Goal: Task Accomplishment & Management: Manage account settings

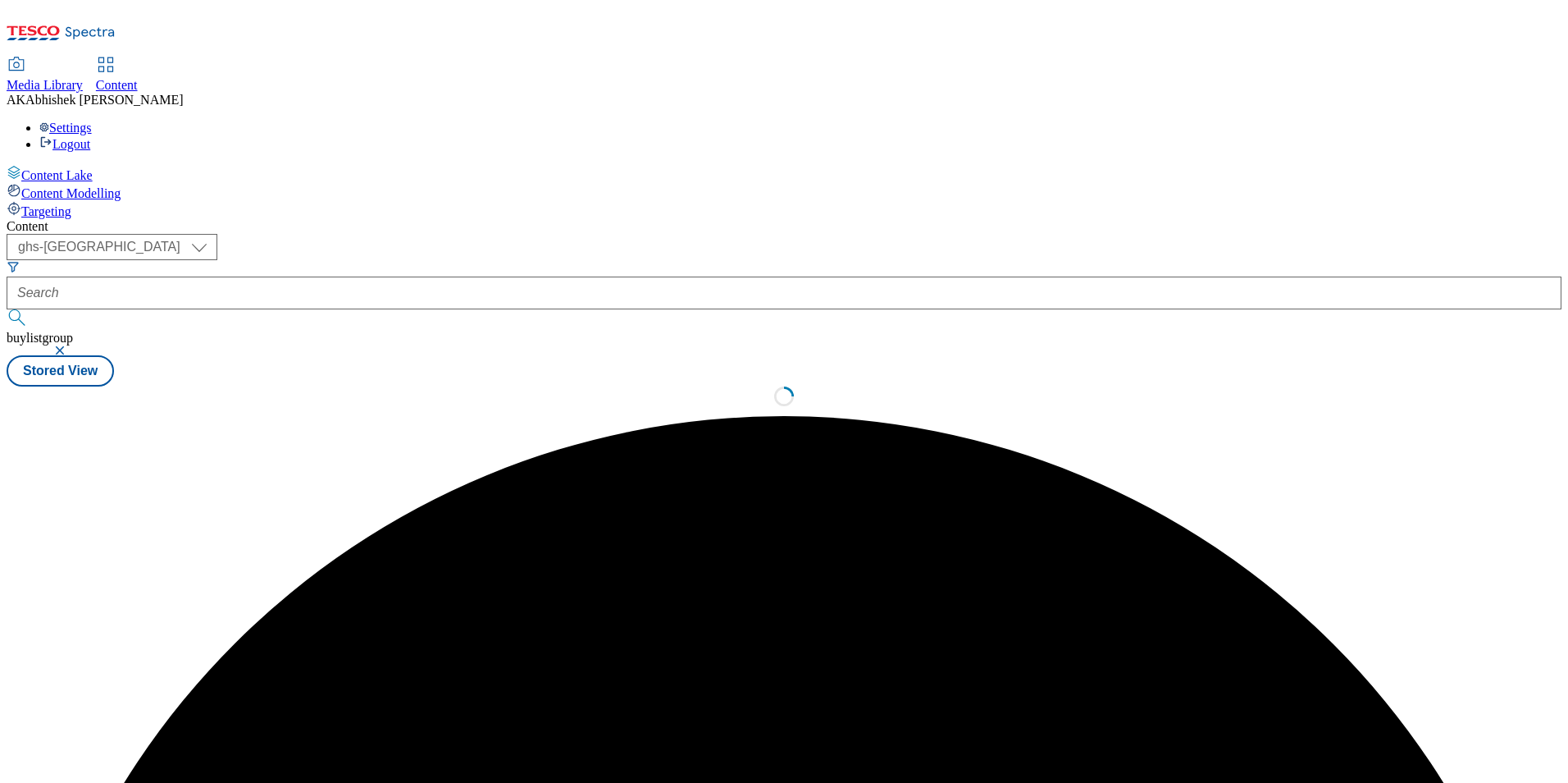
select select "ghs-[GEOGRAPHIC_DATA]"
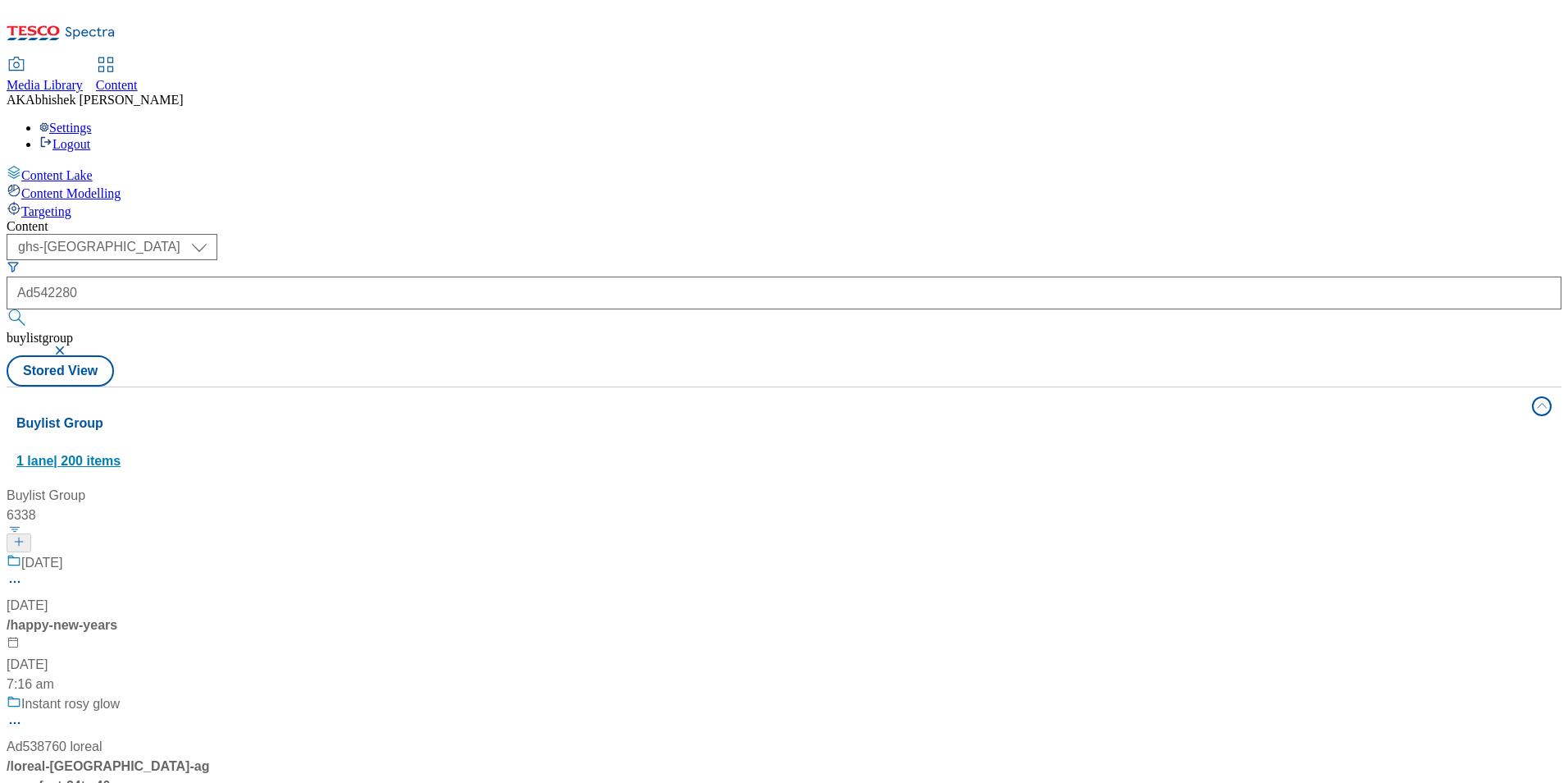
type input "Ad542280"
click at [7, 309] on button "submit" at bounding box center [18, 317] width 23 height 16
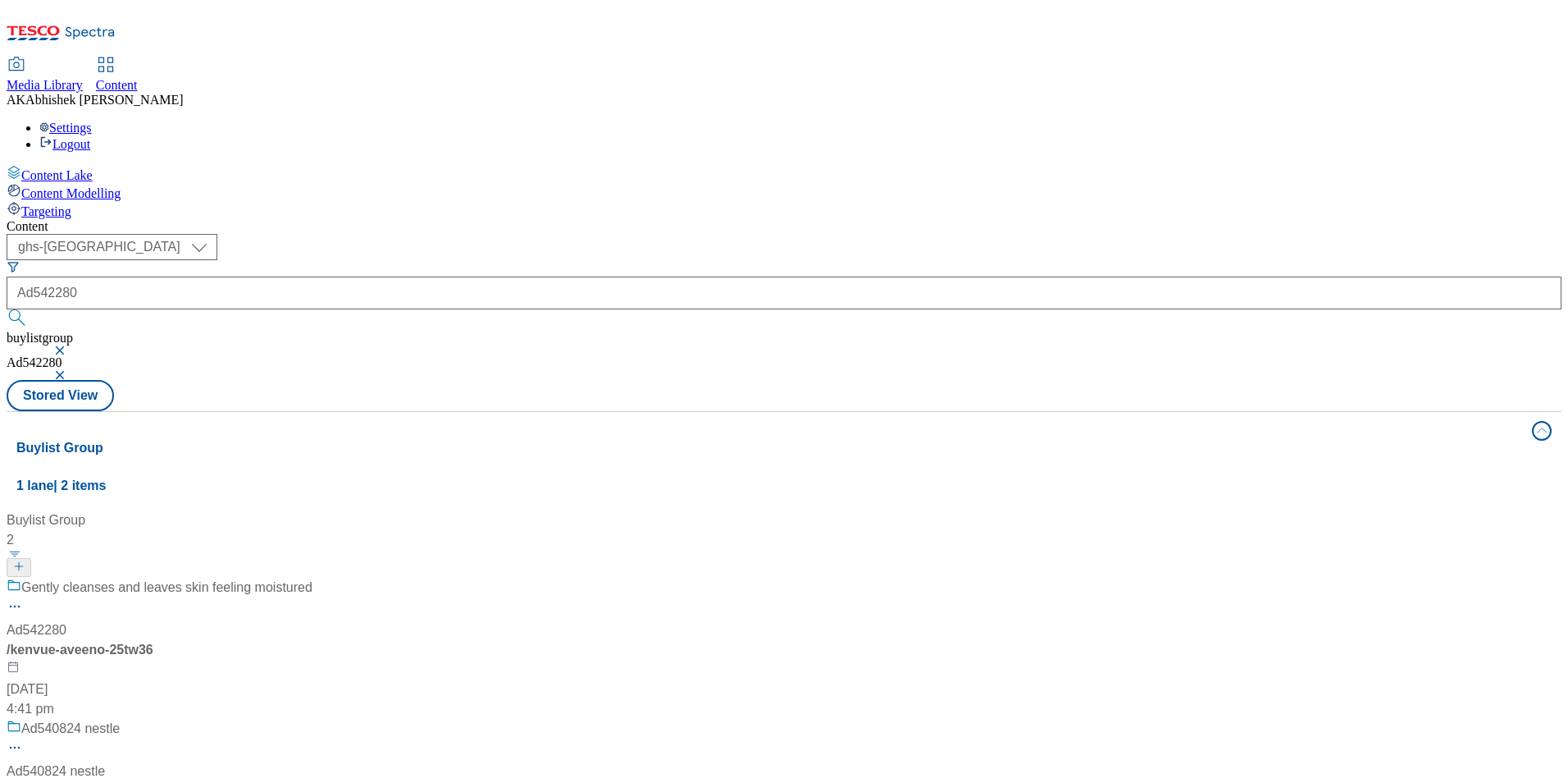
click at [312, 578] on div "Gently cleanses and leaves skin feeling moistured" at bounding box center [160, 599] width 306 height 43
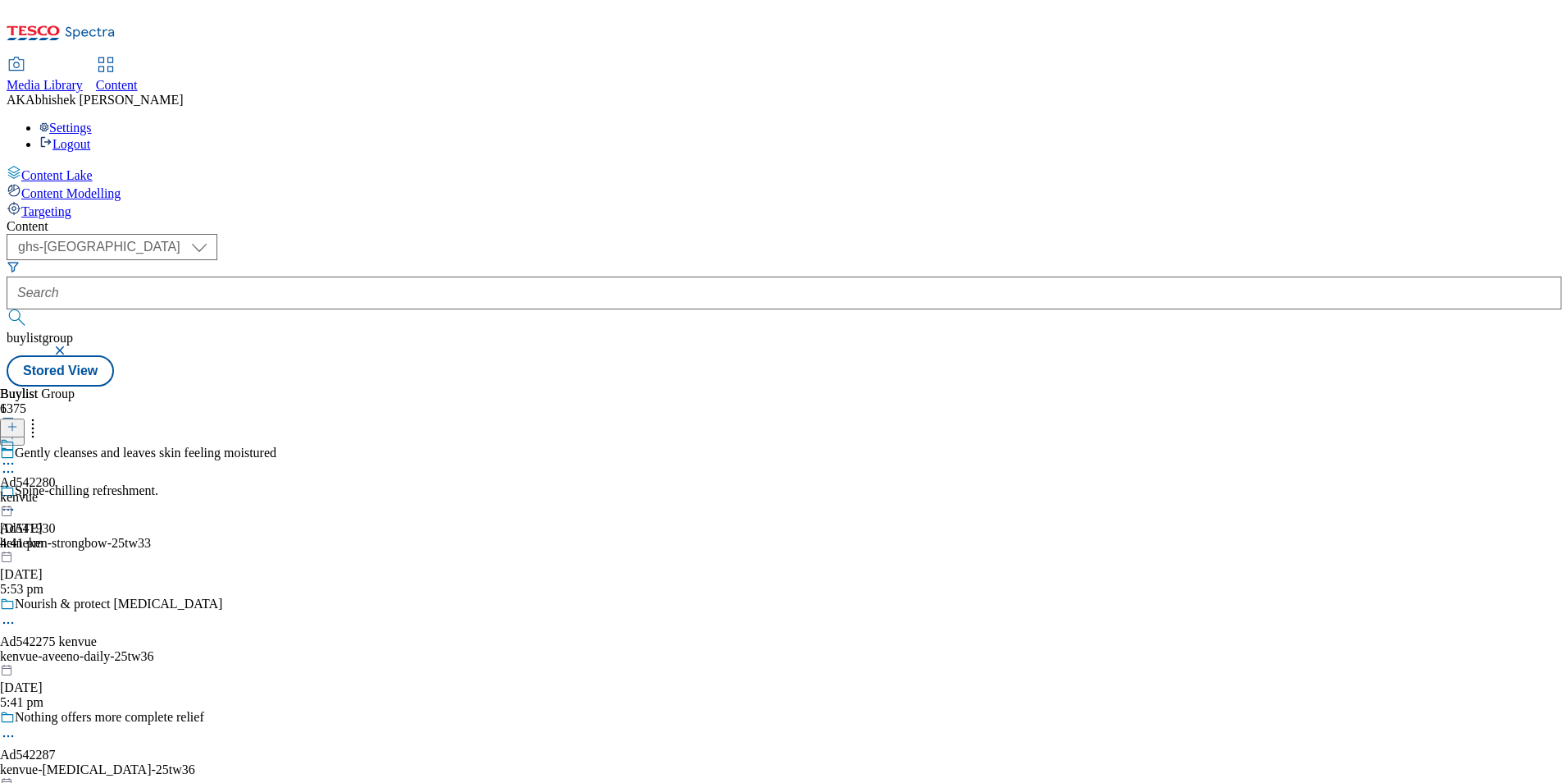
click at [16, 464] on icon at bounding box center [8, 471] width 16 height 16
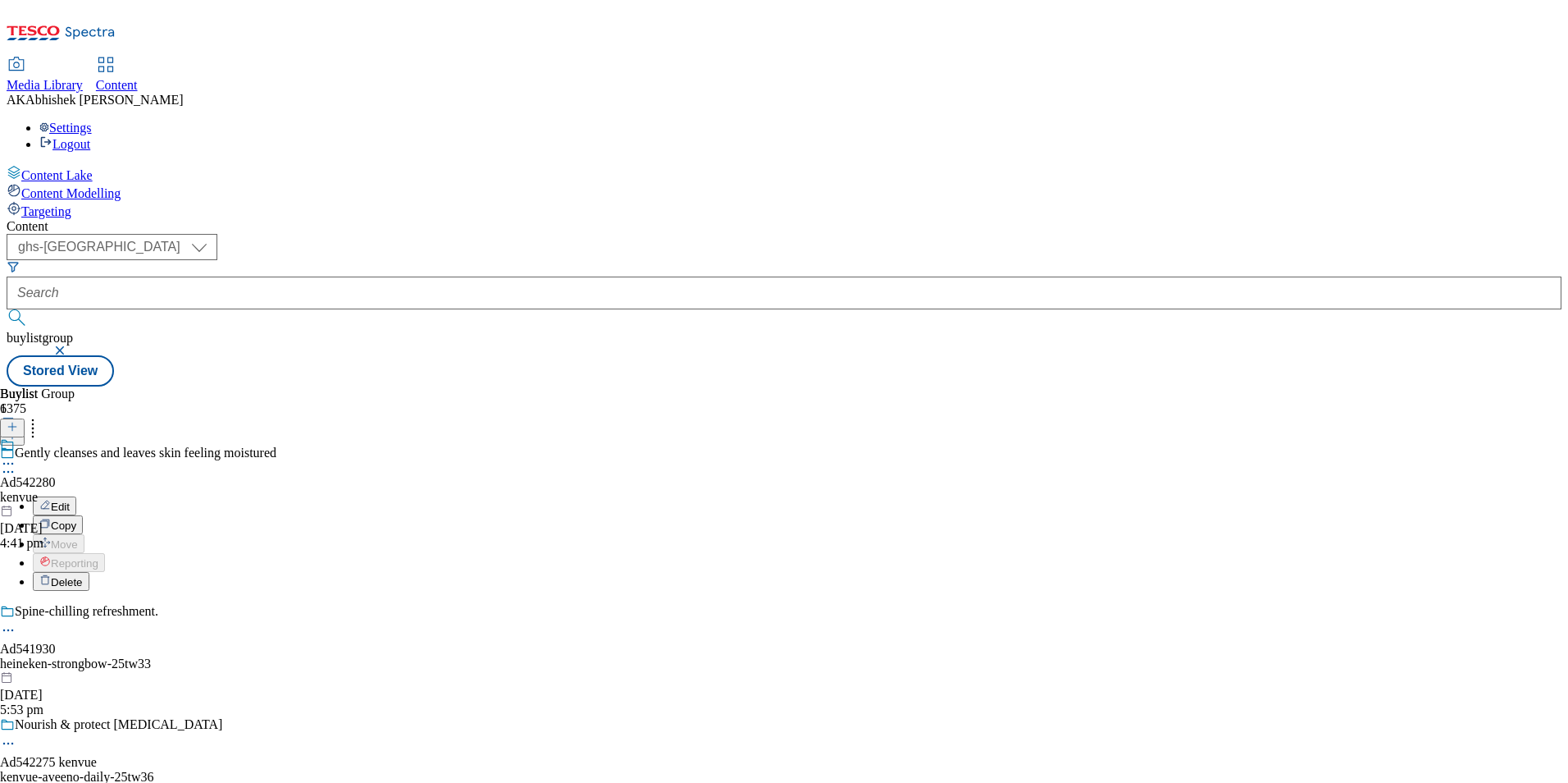
click at [69, 501] on span "Edit" at bounding box center [61, 507] width 19 height 12
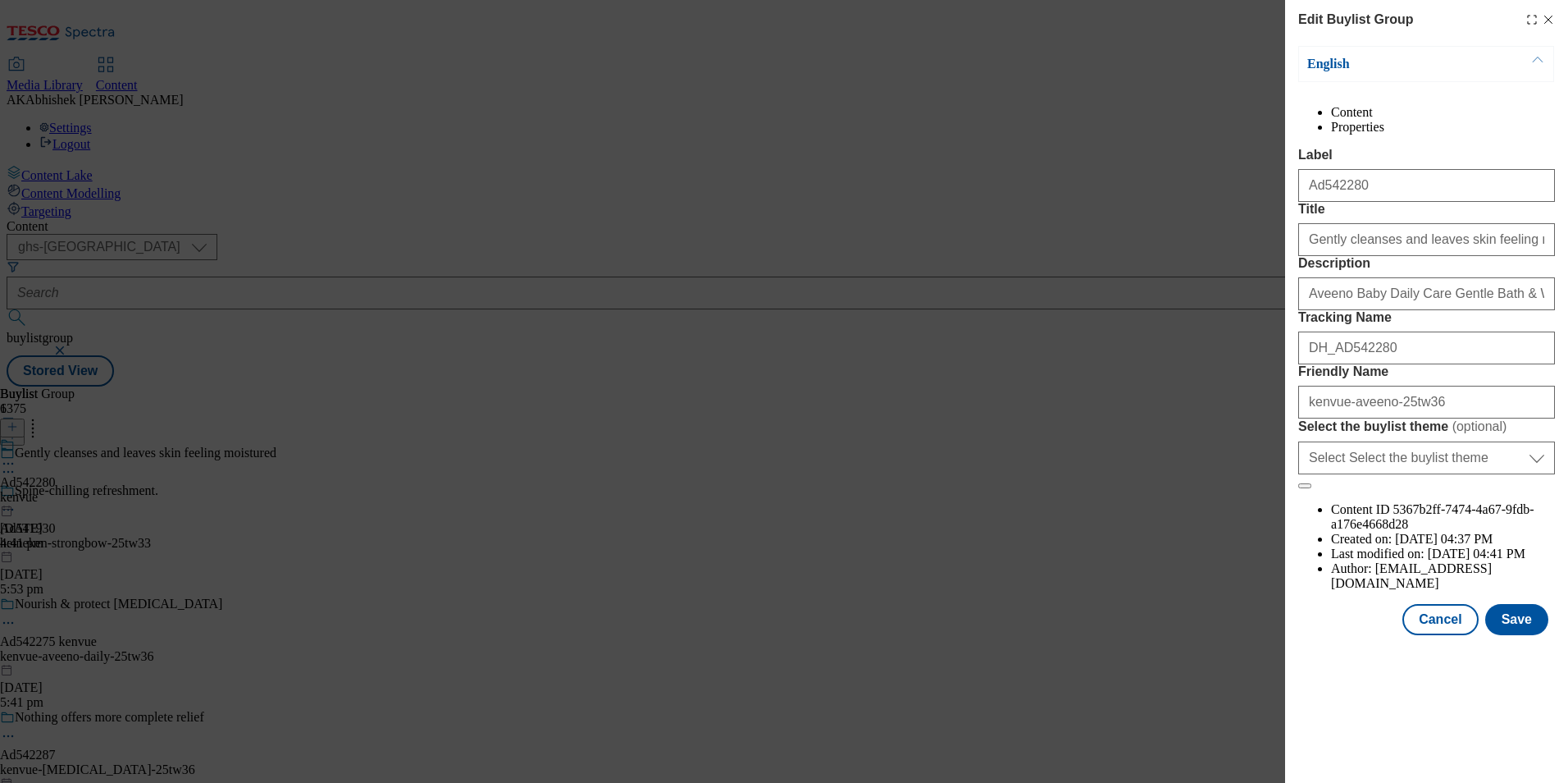
scroll to position [1181, 0]
click at [1517, 635] on button "Save" at bounding box center [1517, 620] width 63 height 31
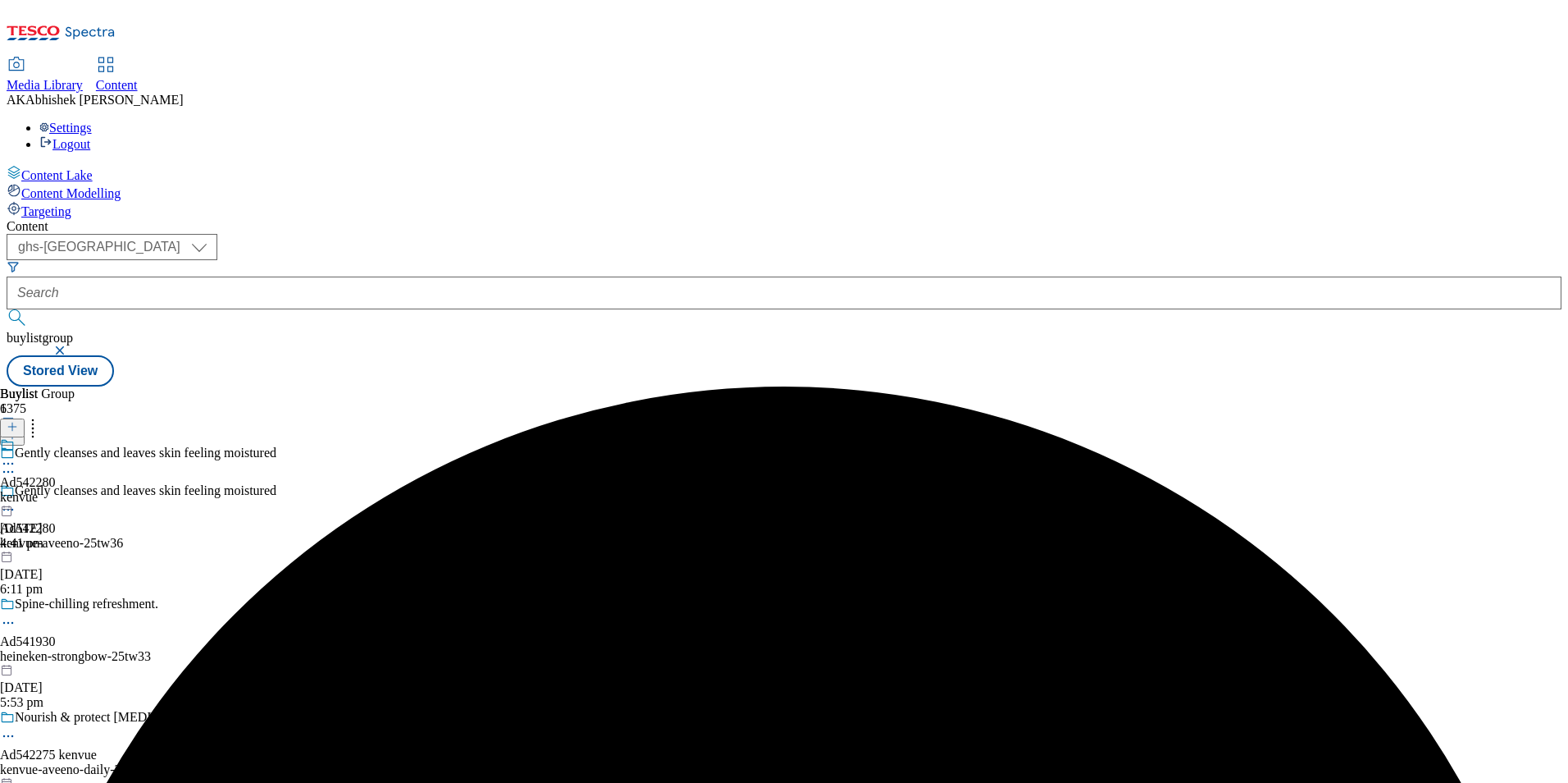
click at [16, 456] on icon at bounding box center [8, 464] width 16 height 16
click at [69, 492] on span "Edit" at bounding box center [61, 498] width 19 height 12
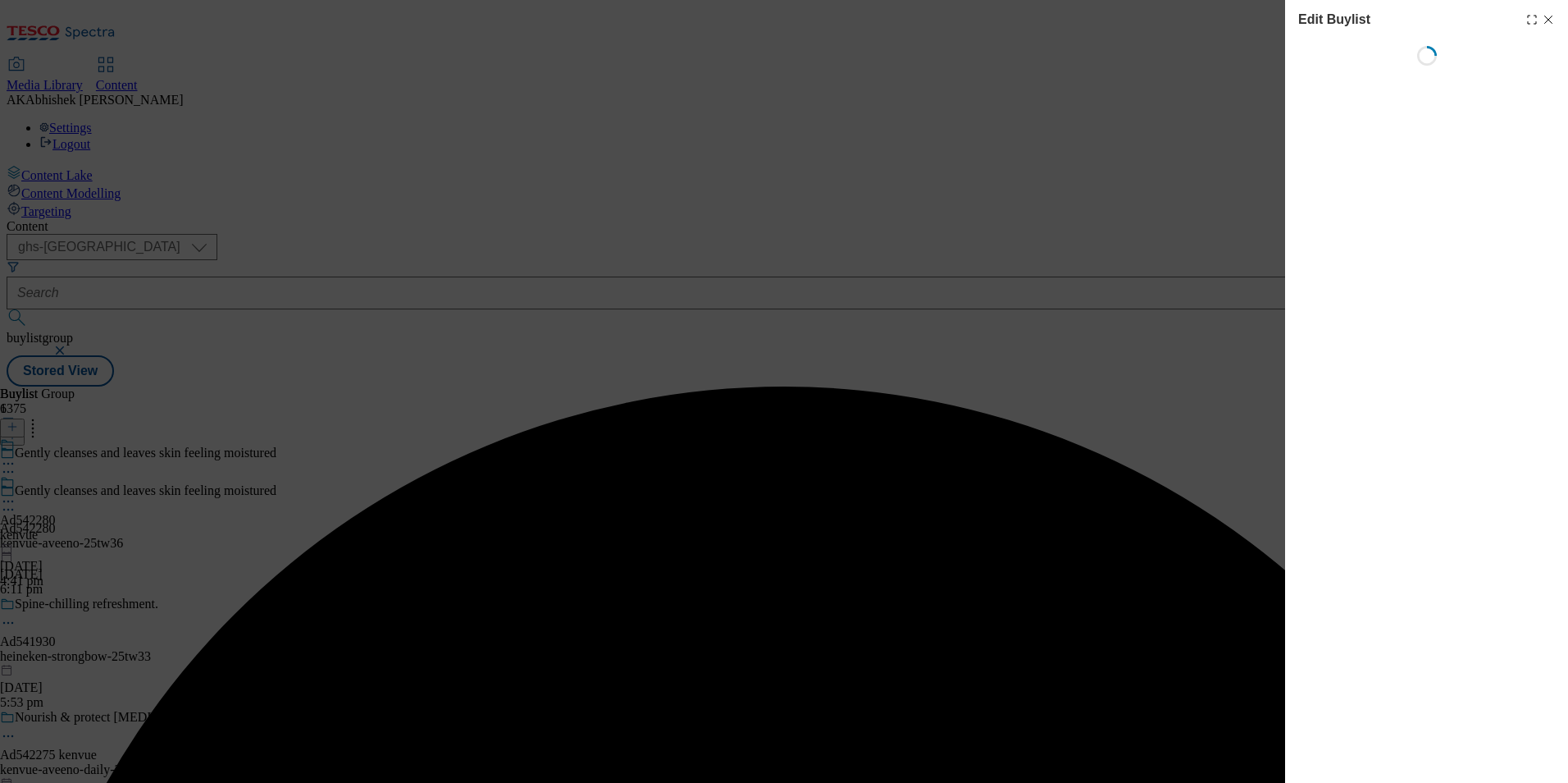
select select "tactical"
select select "supplier funded short term 1-3 weeks"
select select "dunnhumby"
select select "Banner"
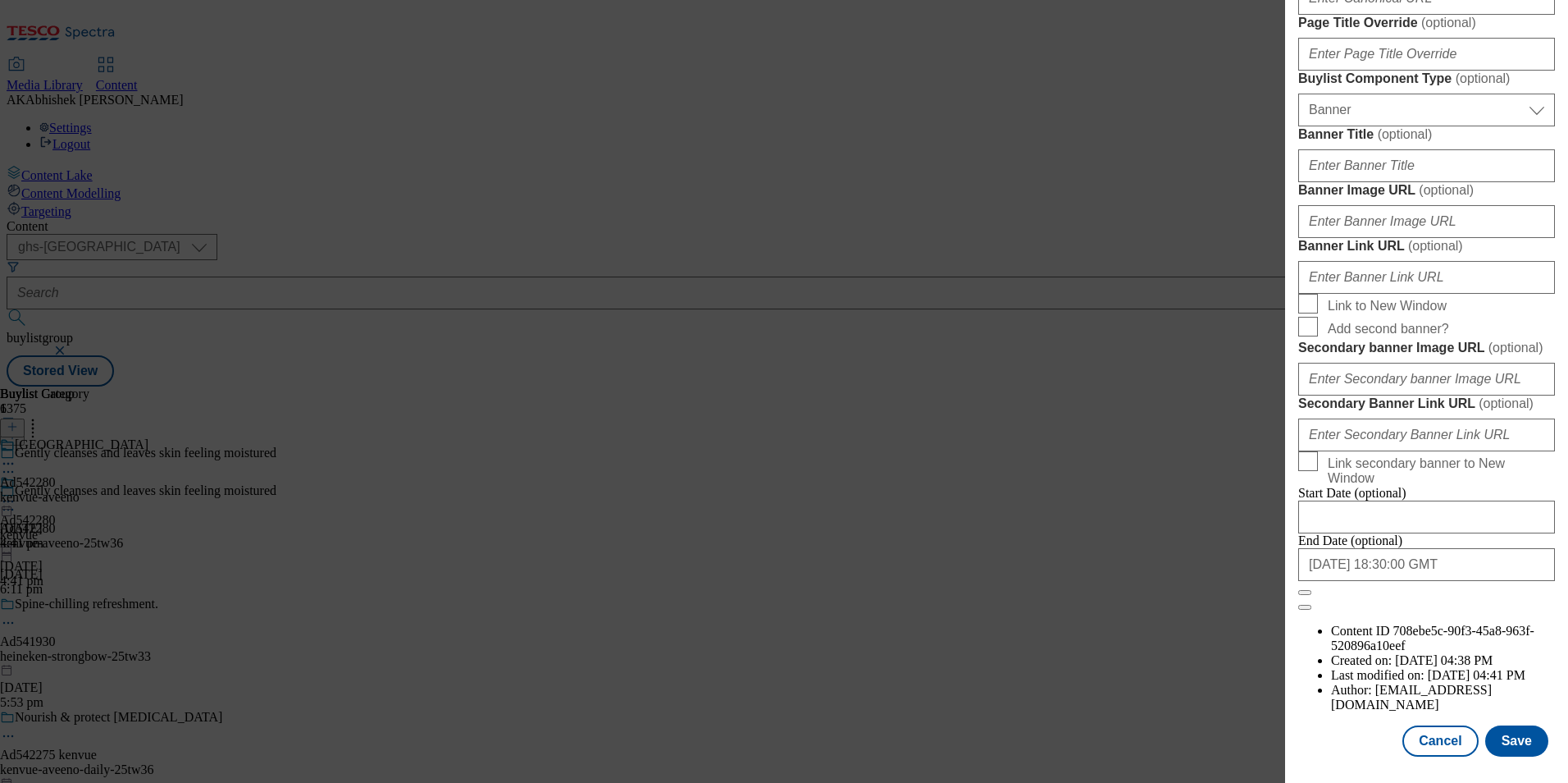
scroll to position [1604, 0]
click at [1520, 743] on button "Save" at bounding box center [1517, 741] width 63 height 31
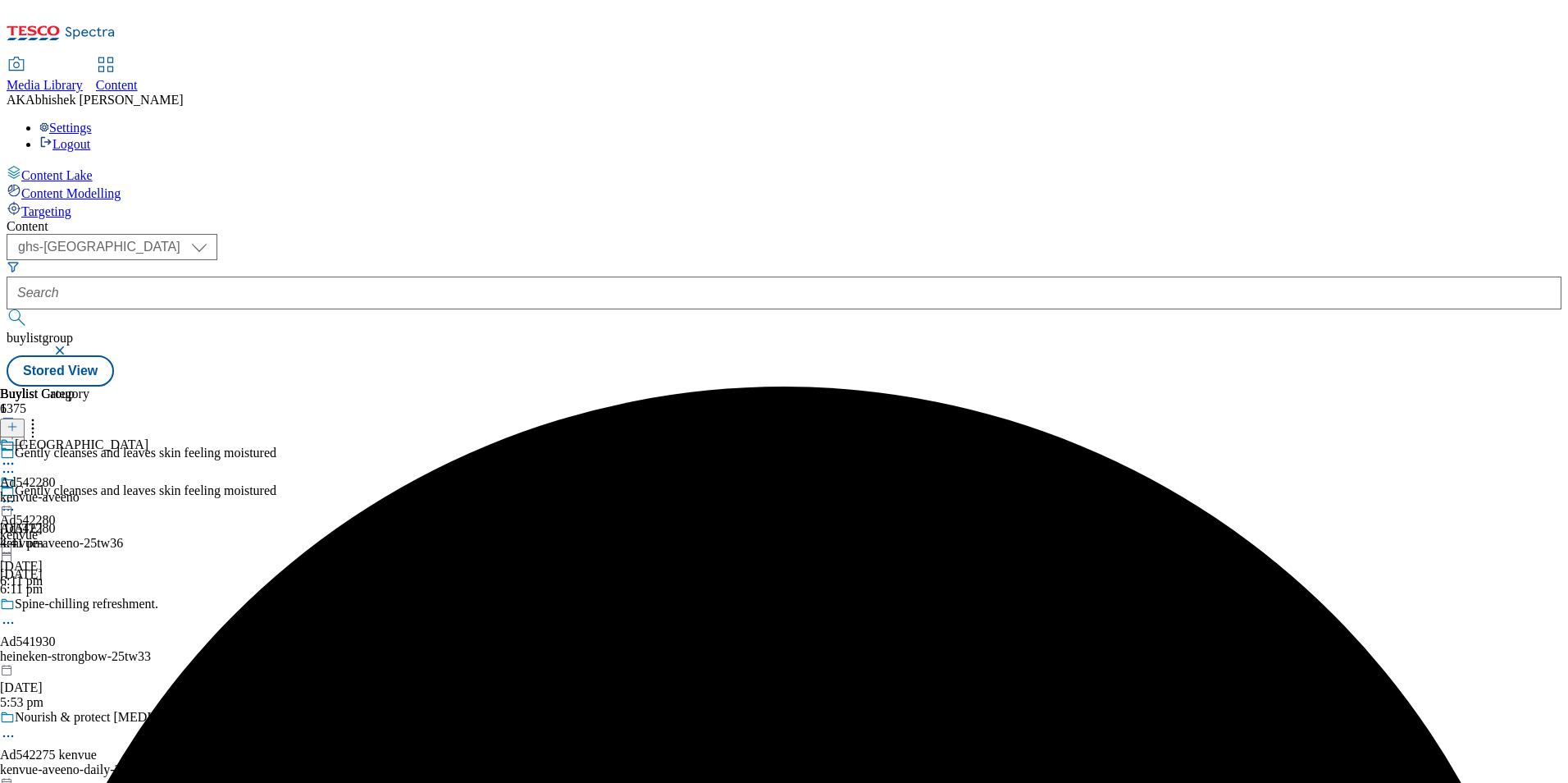
click at [148, 438] on div "Kenvue Ad542280 kenvue-aveeno [DATE] 4:41 pm" at bounding box center [74, 494] width 148 height 113
click at [16, 493] on icon at bounding box center [8, 501] width 16 height 16
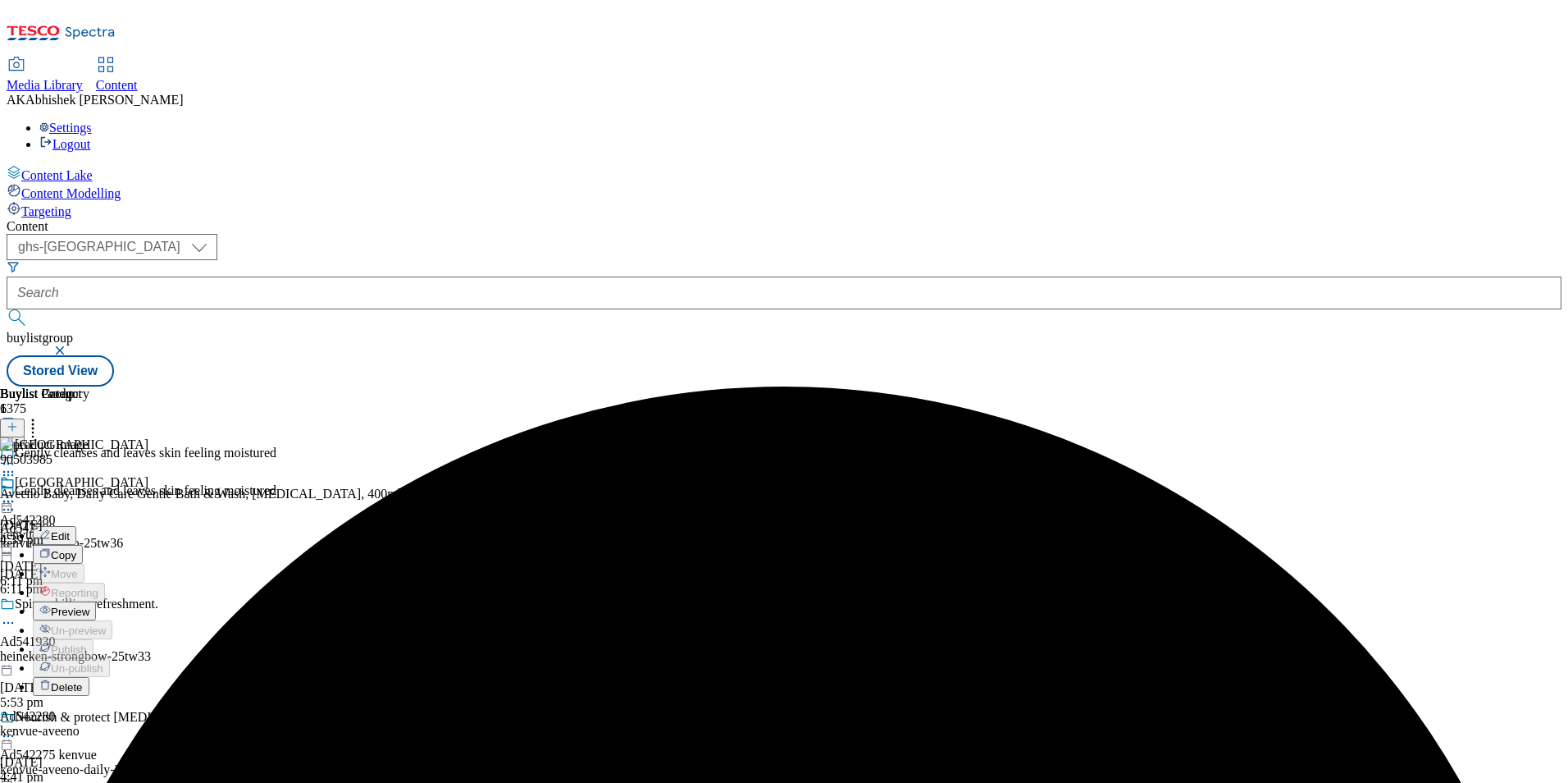
click at [69, 530] on span "Edit" at bounding box center [61, 536] width 19 height 12
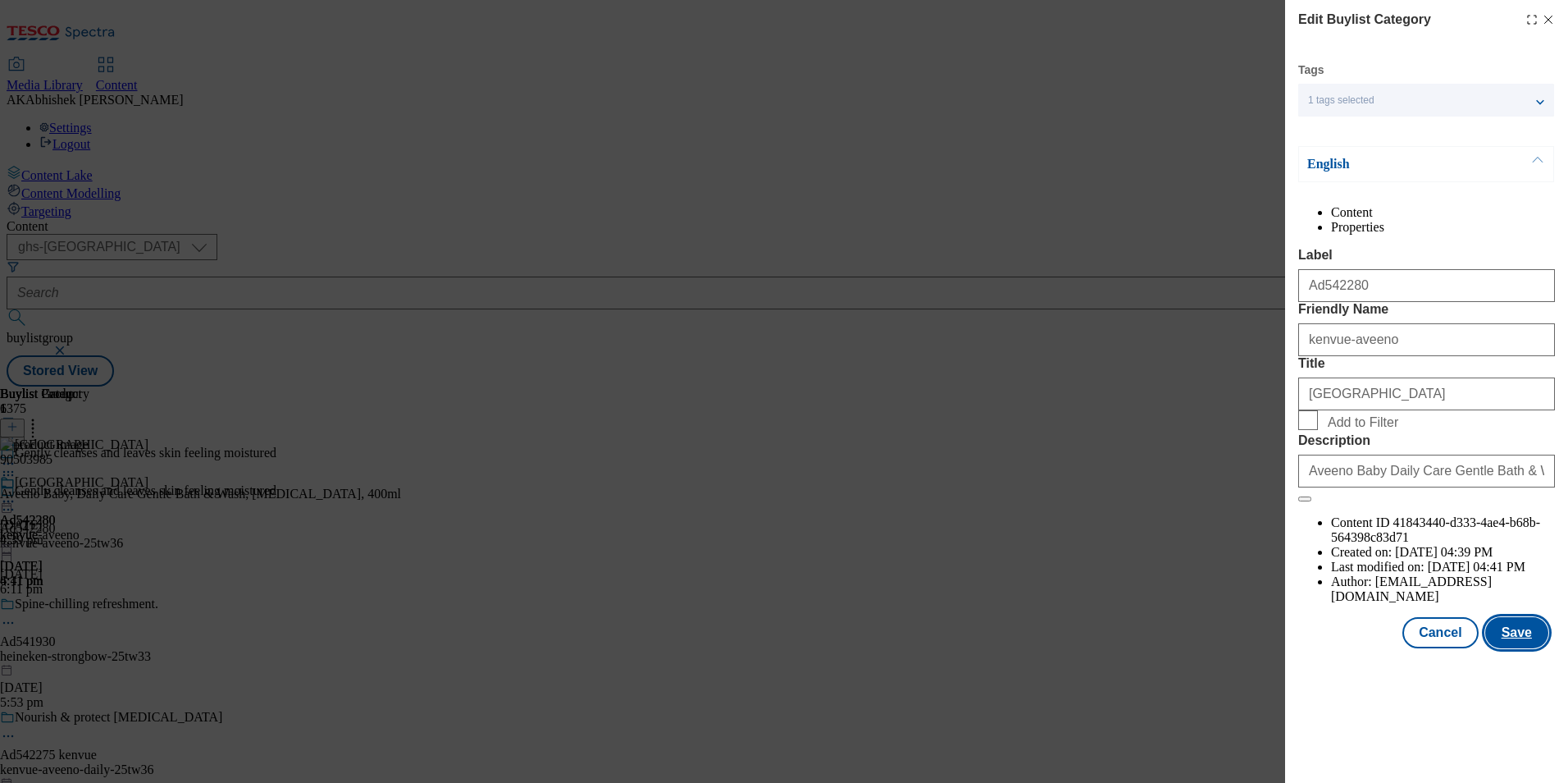
click at [1504, 648] on button "Save" at bounding box center [1517, 633] width 63 height 31
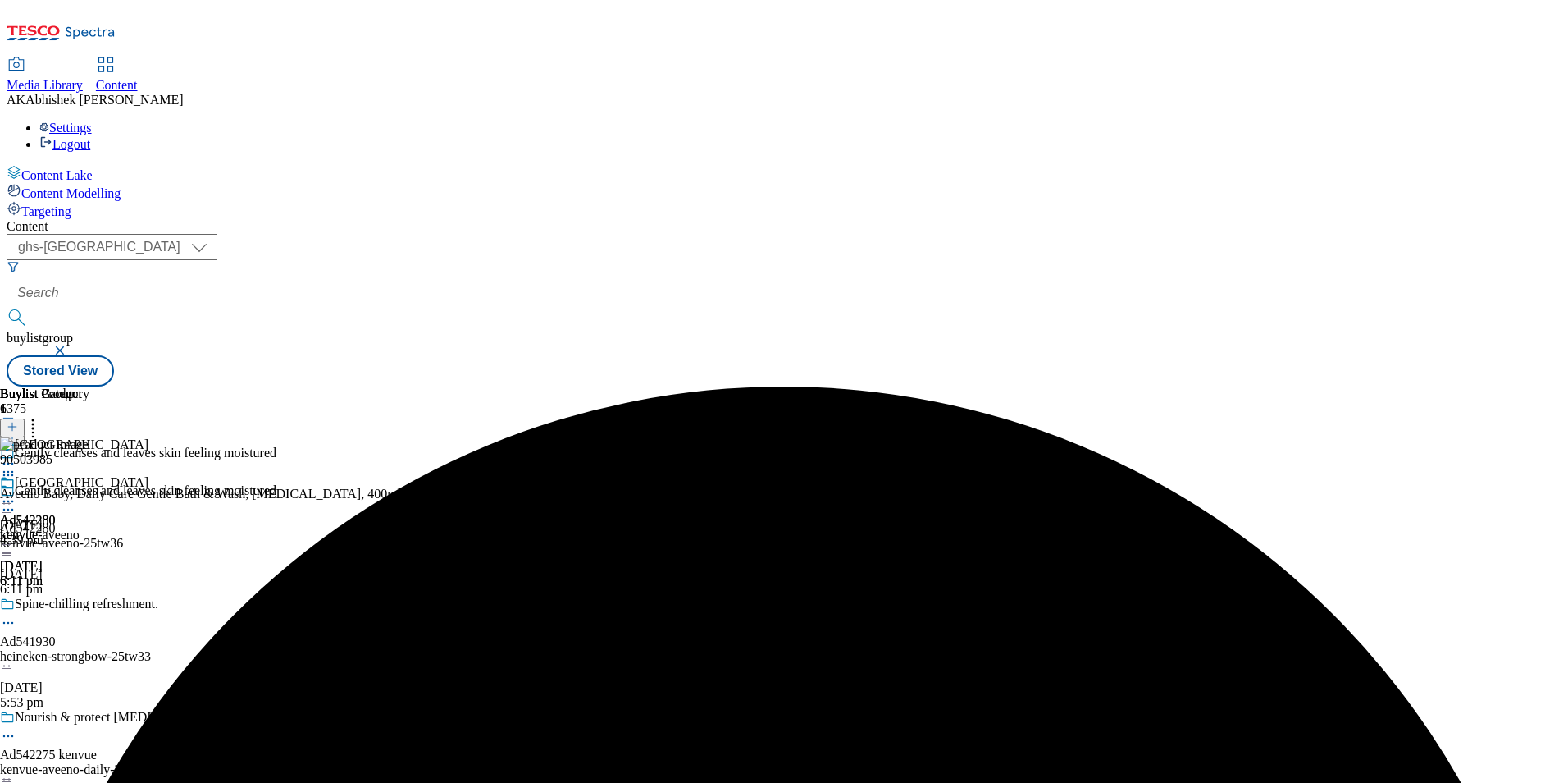
click at [16, 493] on icon at bounding box center [8, 501] width 16 height 16
click at [89, 606] on span "Preview" at bounding box center [70, 612] width 38 height 12
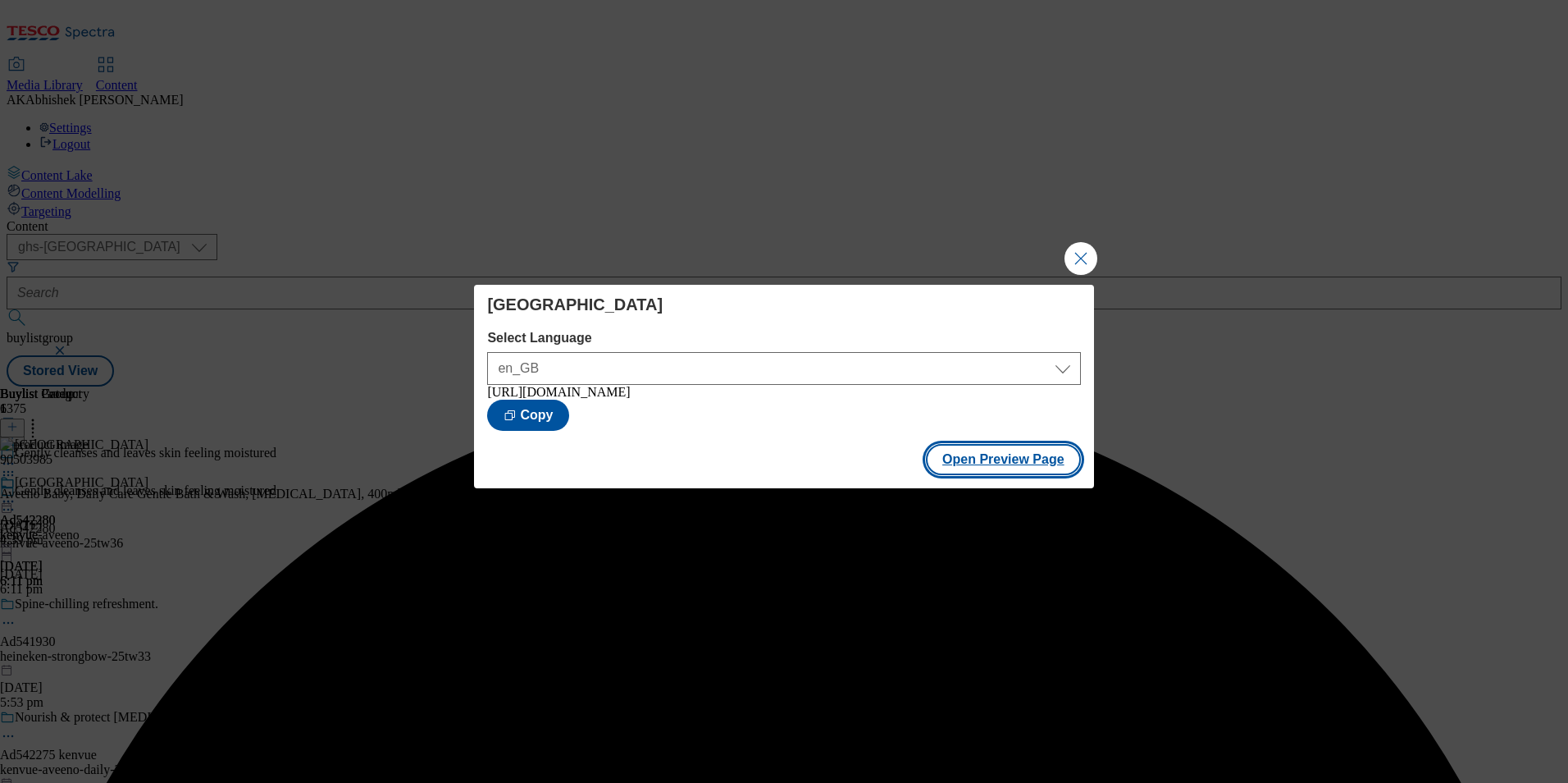
click at [957, 457] on button "Open Preview Page" at bounding box center [1003, 459] width 155 height 31
click at [1077, 259] on button "Close Modal" at bounding box center [1081, 259] width 33 height 33
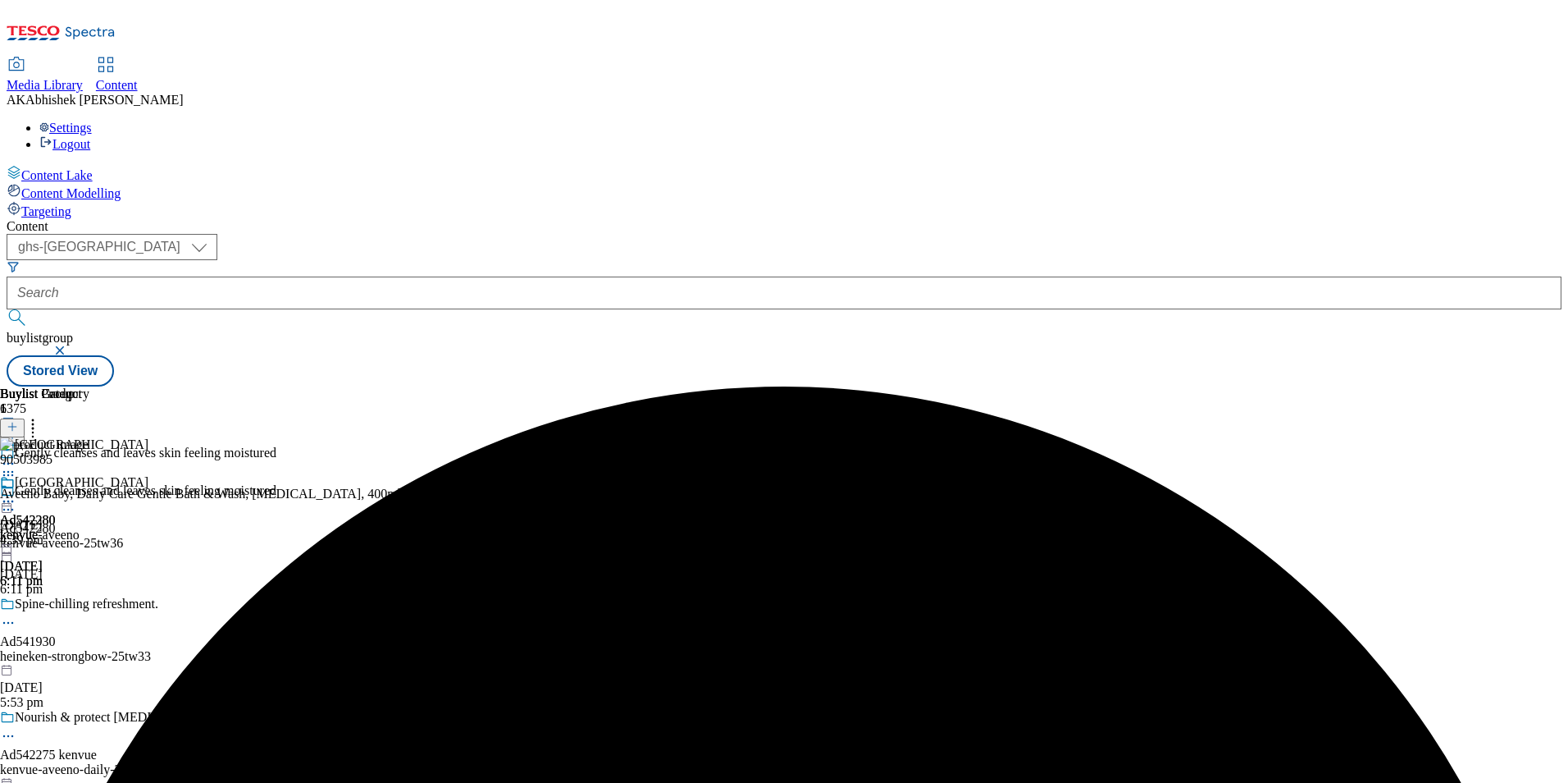
click at [16, 493] on icon at bounding box center [8, 501] width 16 height 16
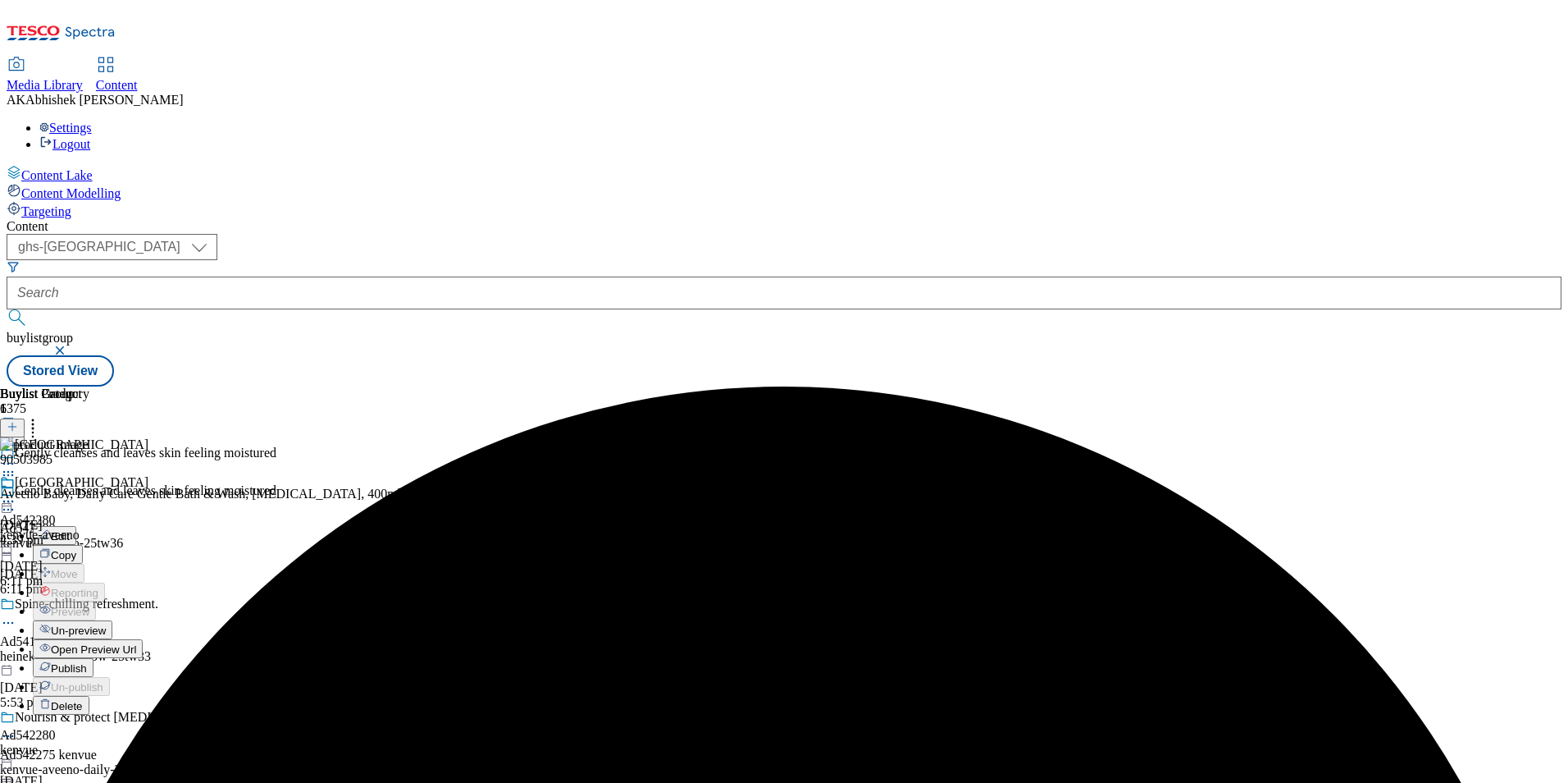
click at [87, 662] on span "Publish" at bounding box center [69, 668] width 36 height 12
